Goal: Information Seeking & Learning: Learn about a topic

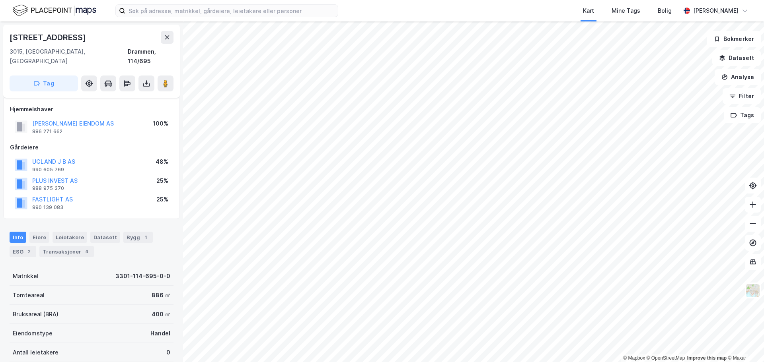
scroll to position [109, 0]
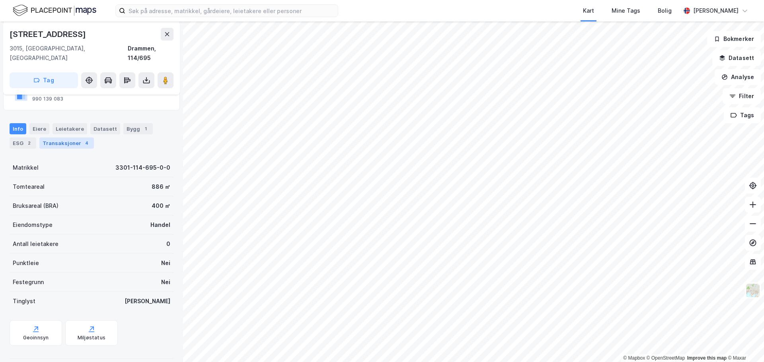
click at [72, 138] on div "Transaksjoner 4" at bounding box center [66, 143] width 54 height 11
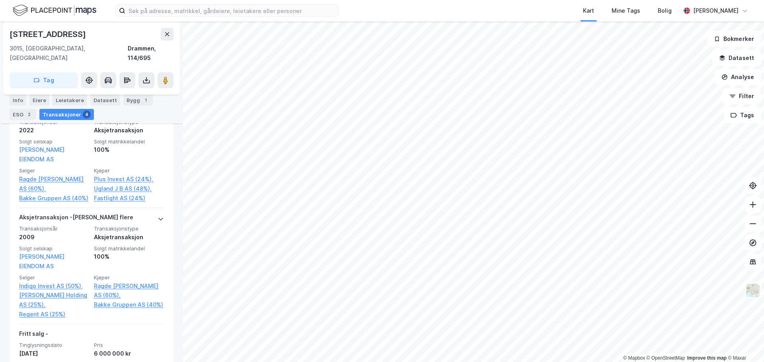
scroll to position [307, 0]
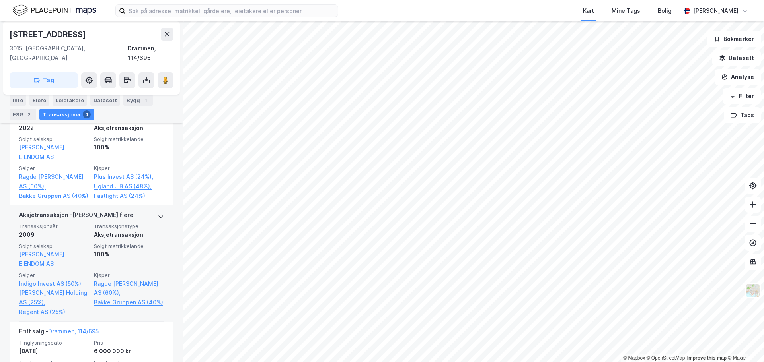
drag, startPoint x: 85, startPoint y: 161, endPoint x: 13, endPoint y: 235, distance: 103.2
click at [13, 235] on div "Aksjetransaksjon - Gjelder flere Transaksjonsår 2009 Transaksjonstype Aksjetran…" at bounding box center [92, 264] width 164 height 117
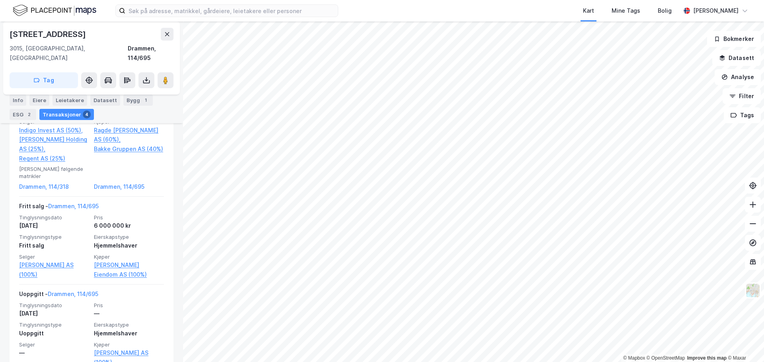
scroll to position [474, 0]
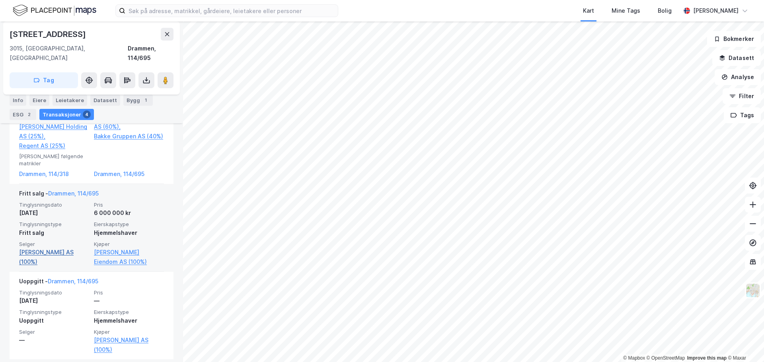
click at [42, 248] on link "[PERSON_NAME] AS (100%)" at bounding box center [54, 257] width 70 height 19
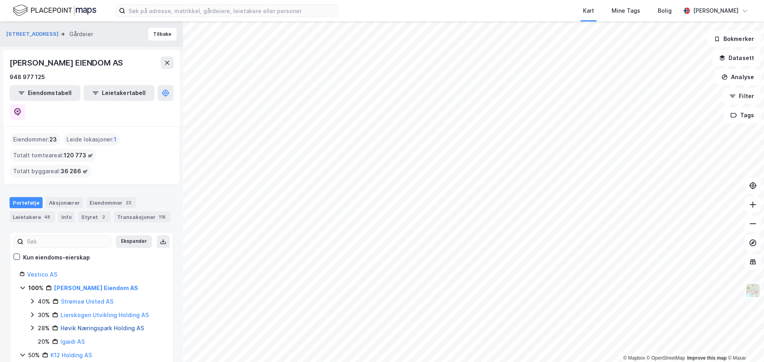
click at [119, 325] on link "Høvik Næringspark Holding AS" at bounding box center [102, 328] width 84 height 7
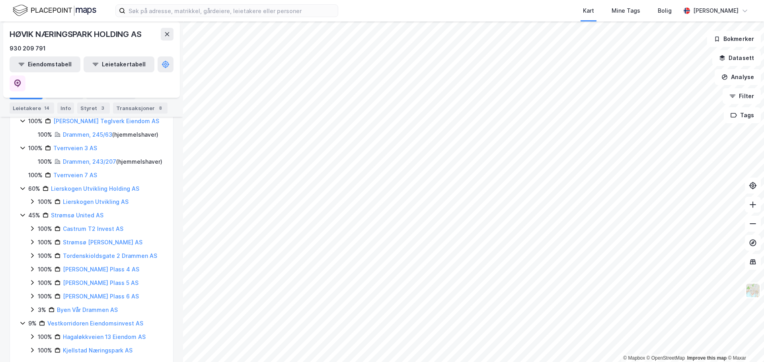
scroll to position [349, 0]
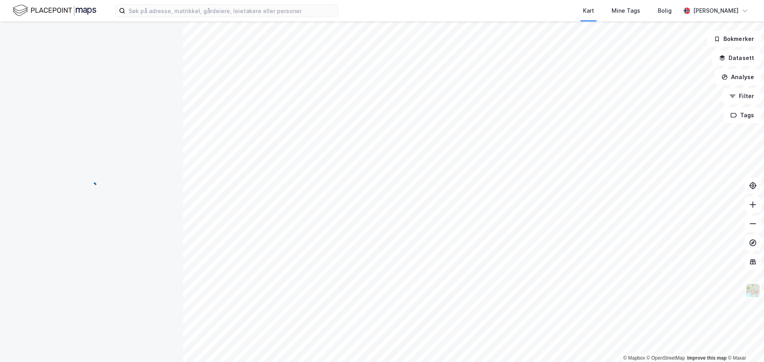
scroll to position [6, 0]
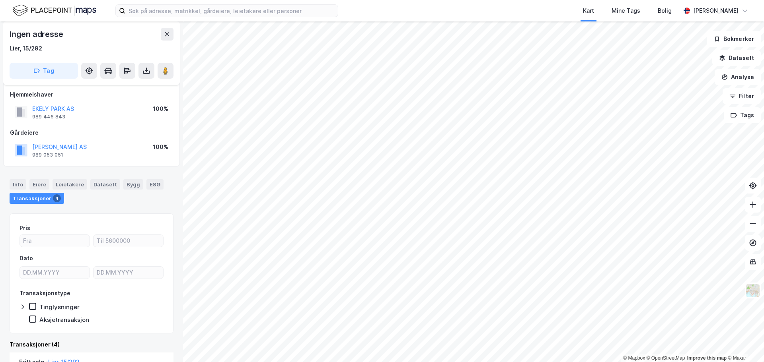
scroll to position [5, 0]
